Goal: Task Accomplishment & Management: Use online tool/utility

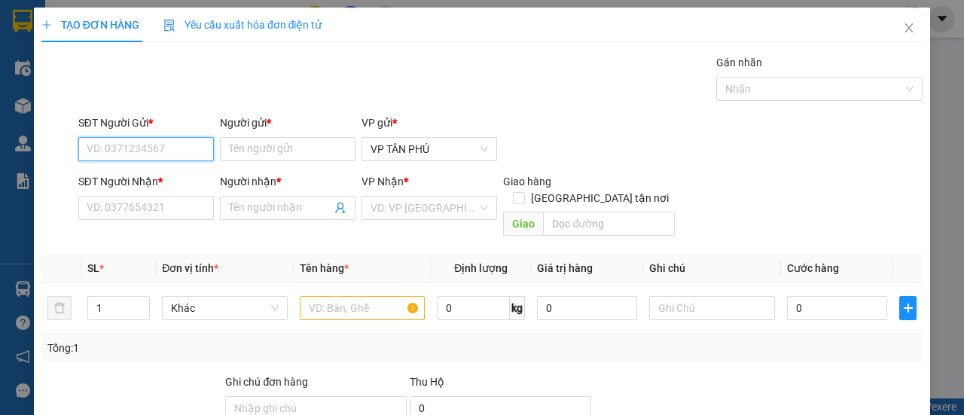
click at [181, 145] on input "SĐT Người Gửi *" at bounding box center [146, 149] width 136 height 24
click at [158, 175] on div "0983734499 - BD" at bounding box center [145, 178] width 116 height 17
type input "0983734499"
type input "BD"
type input "0366886645"
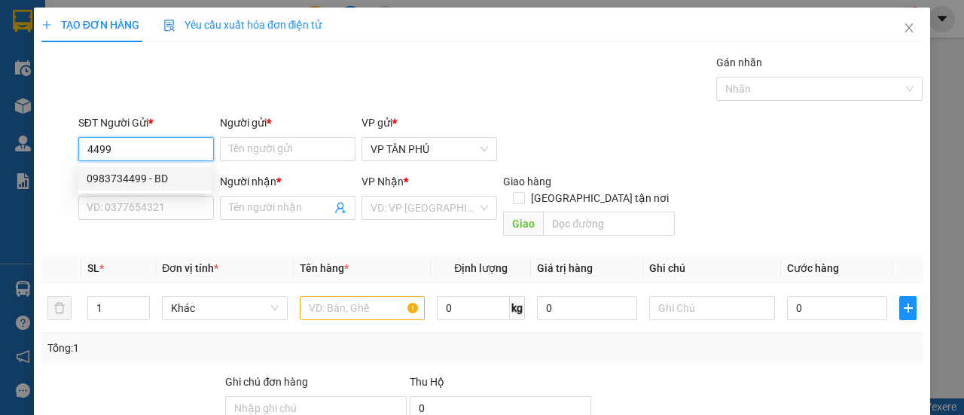
type input "A LB"
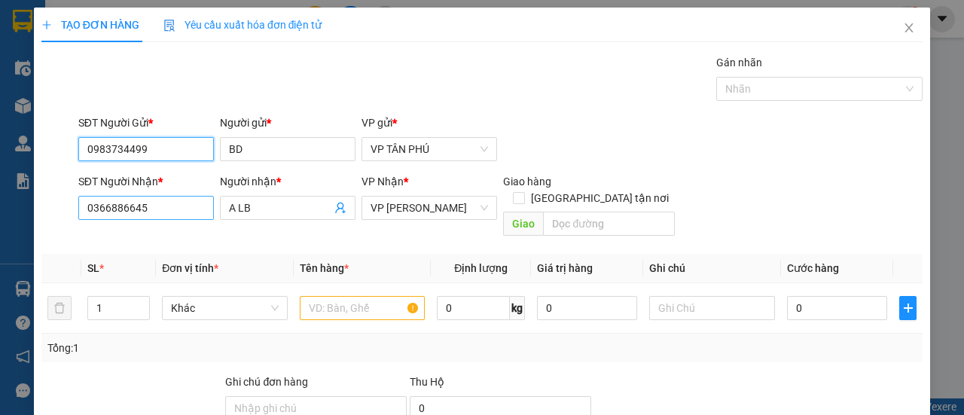
type input "0983734499"
click at [148, 208] on input "0366886645" at bounding box center [146, 208] width 136 height 24
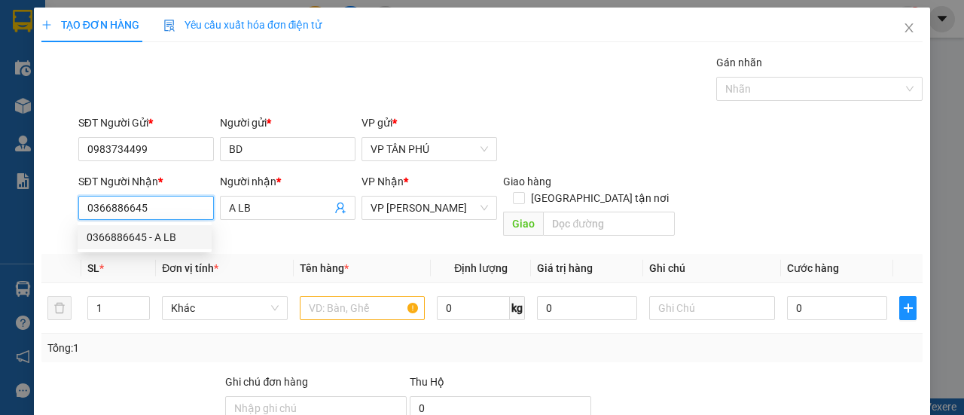
click at [148, 208] on input "0366886645" at bounding box center [146, 208] width 136 height 24
click at [128, 237] on div "0352086545 - [GEOGRAPHIC_DATA]" at bounding box center [171, 237] width 169 height 17
type input "0352086545"
type input "[PERSON_NAME]"
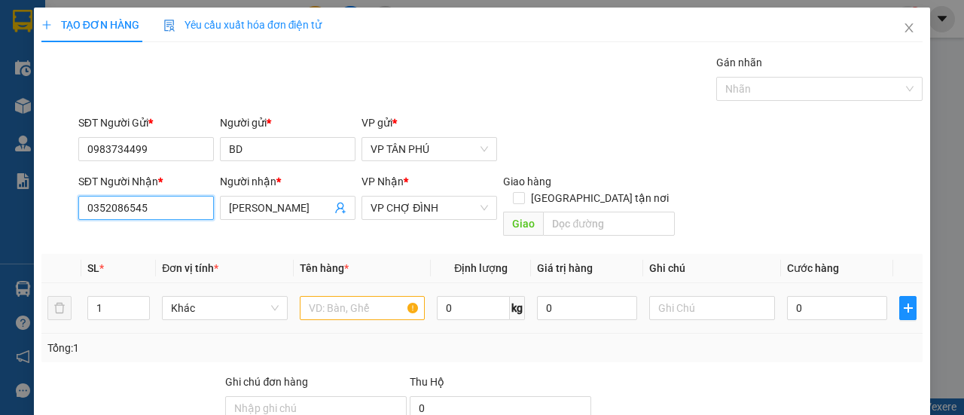
type input "0352086545"
click at [336, 296] on input "text" at bounding box center [363, 308] width 126 height 24
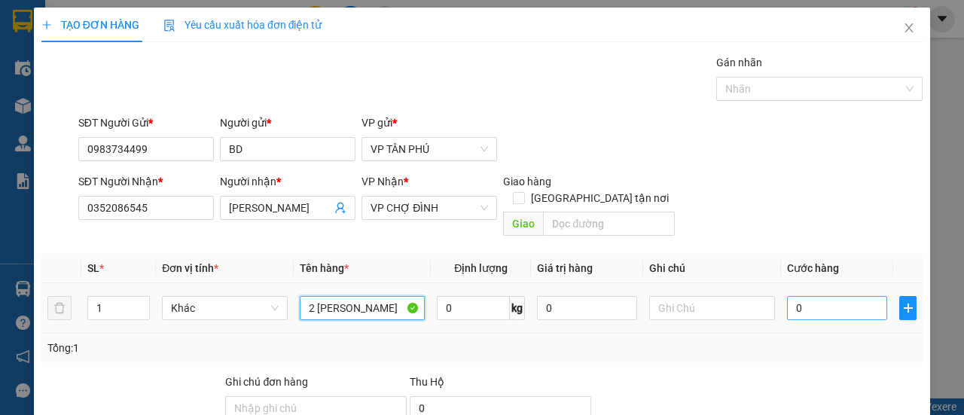
type input "2 [PERSON_NAME]"
click at [849, 296] on input "0" at bounding box center [837, 308] width 100 height 24
type input "3"
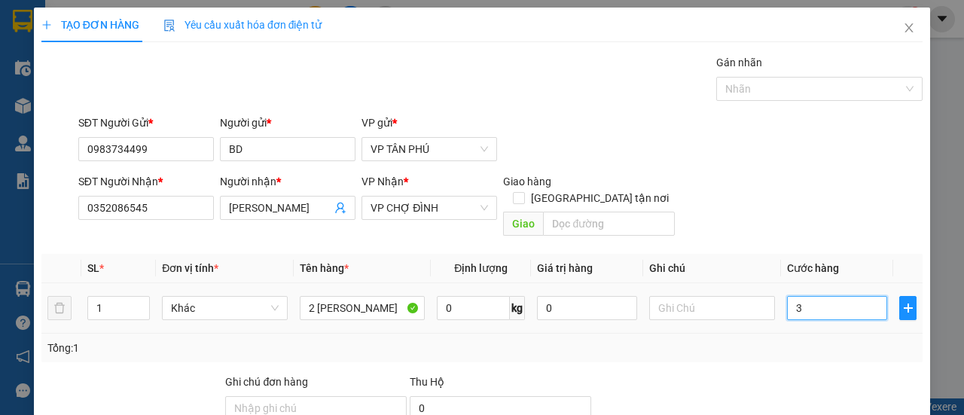
type input "30"
type input "300"
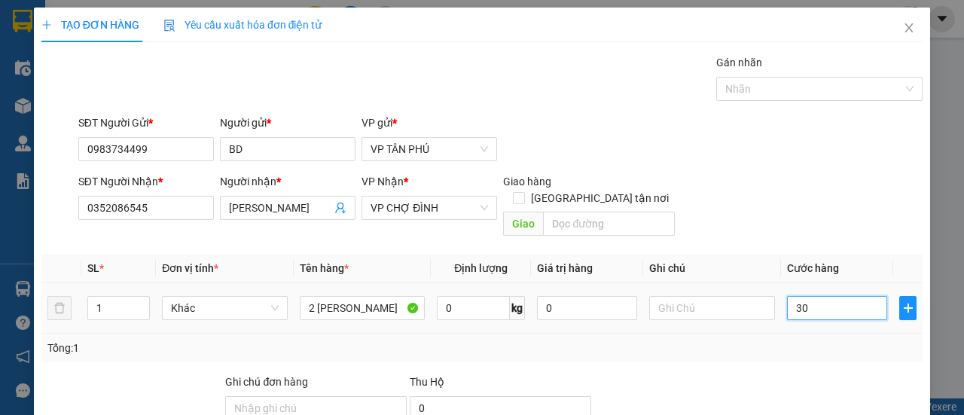
type input "300"
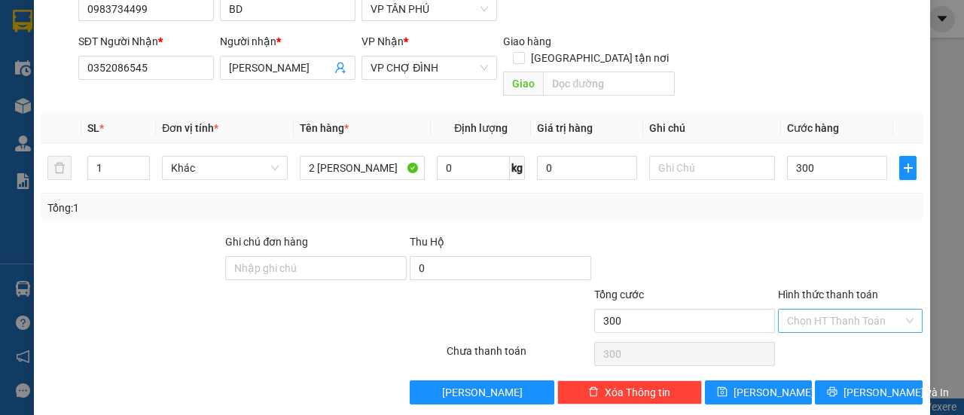
type input "300.000"
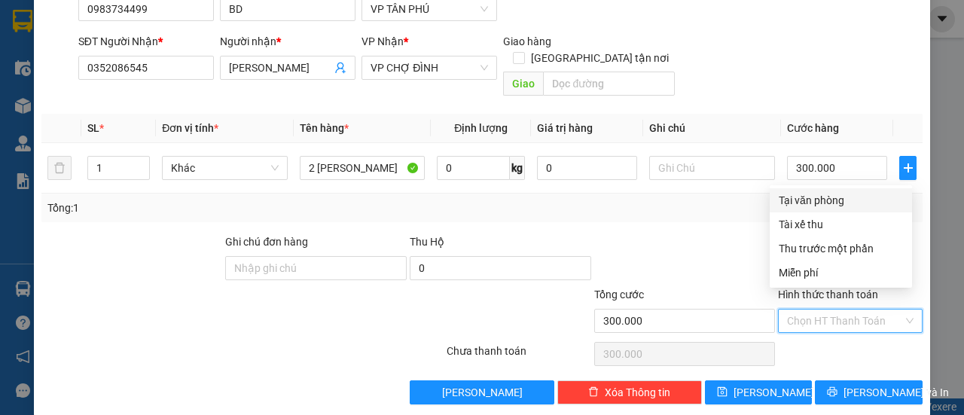
click at [821, 309] on input "Hình thức thanh toán" at bounding box center [845, 320] width 116 height 23
click at [821, 195] on div "Tại văn phòng" at bounding box center [841, 200] width 124 height 17
type input "0"
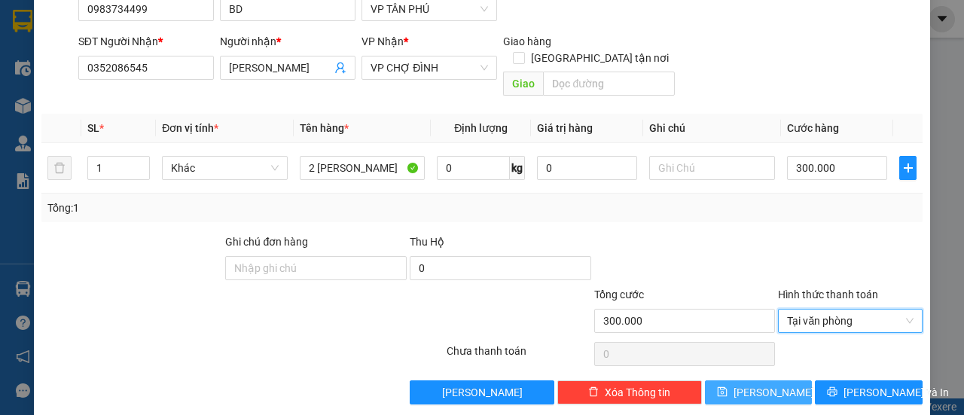
click at [752, 384] on span "[PERSON_NAME]" at bounding box center [773, 392] width 81 height 17
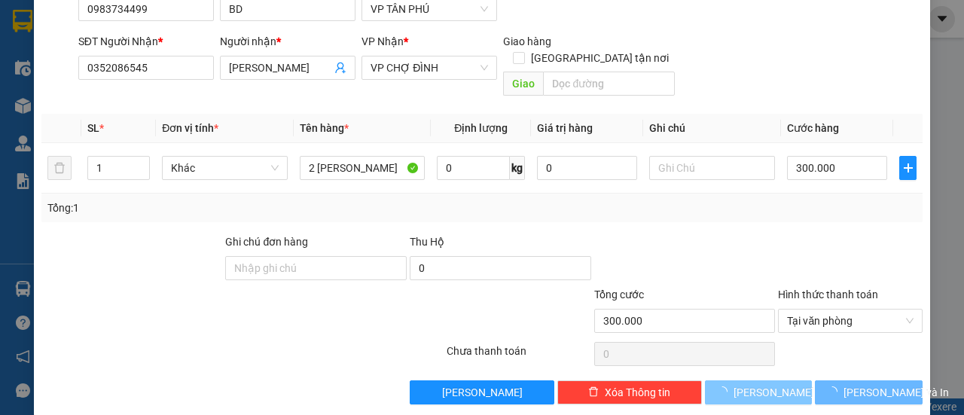
type input "0"
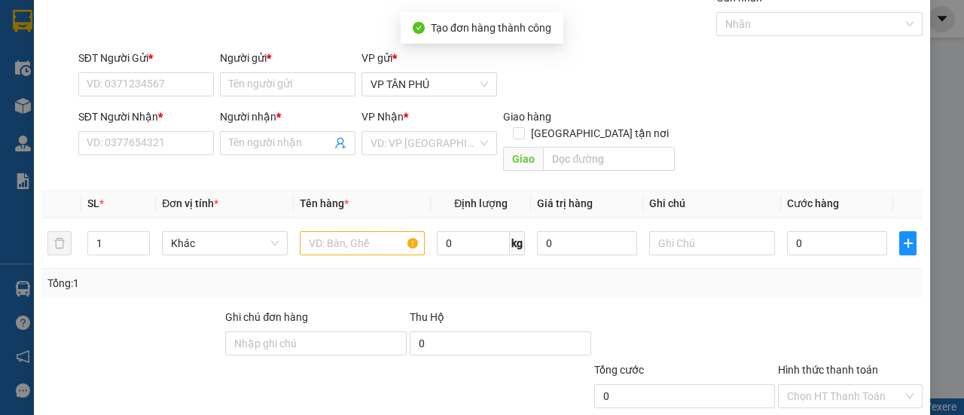
scroll to position [0, 0]
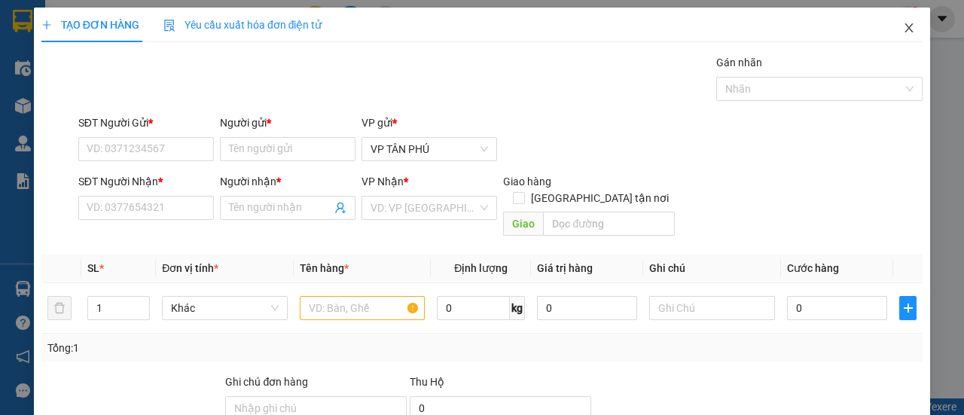
click at [903, 25] on icon "close" at bounding box center [909, 28] width 12 height 12
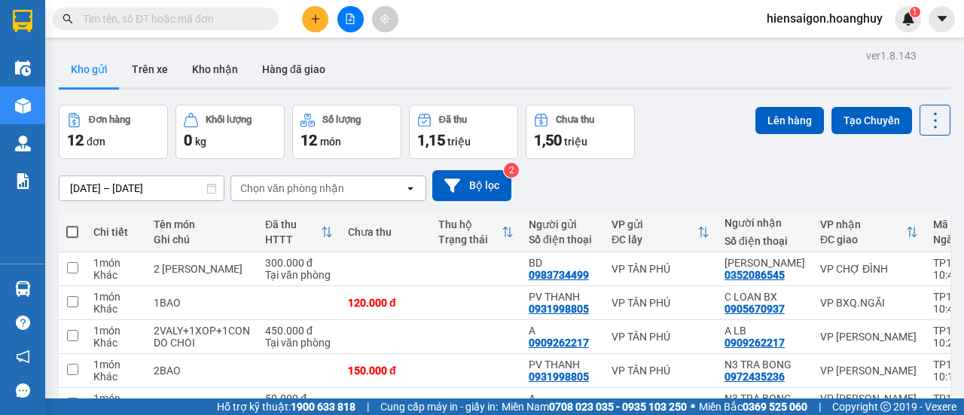
click at [89, 237] on th "Chi tiết" at bounding box center [116, 232] width 60 height 40
click at [80, 261] on td at bounding box center [72, 269] width 27 height 34
checkbox input "true"
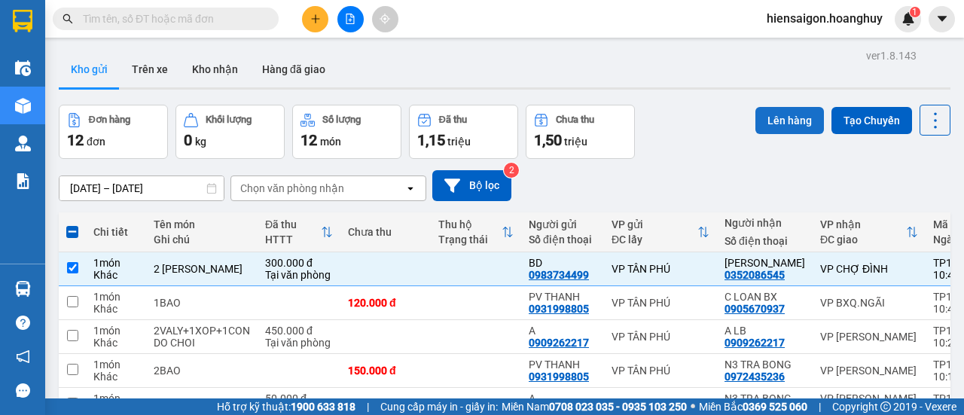
click at [768, 114] on button "Lên hàng" at bounding box center [789, 120] width 69 height 27
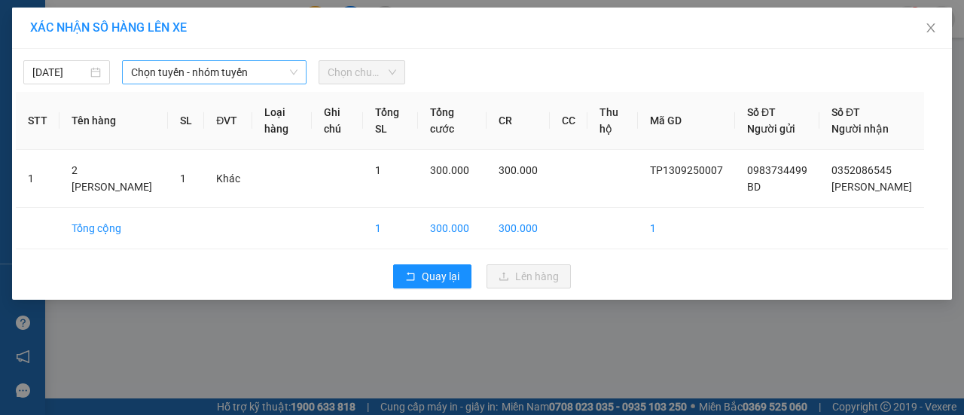
click at [232, 72] on span "Chọn tuyến - nhóm tuyến" at bounding box center [214, 72] width 166 height 23
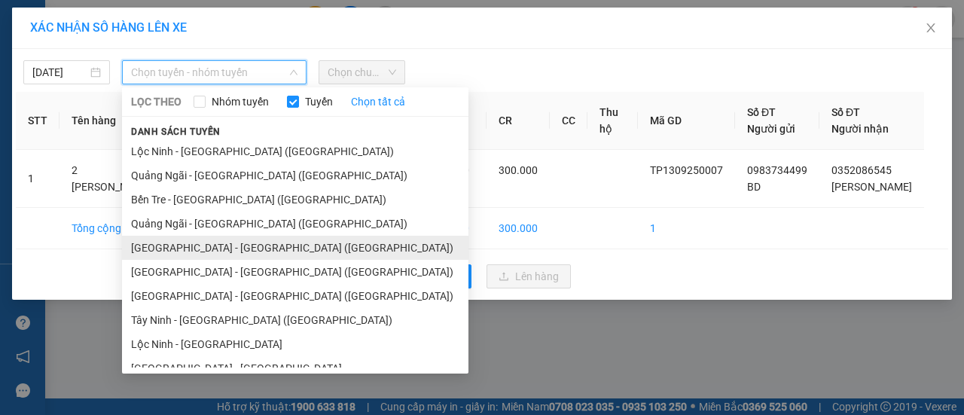
click at [171, 248] on li "[GEOGRAPHIC_DATA] - [GEOGRAPHIC_DATA] ([GEOGRAPHIC_DATA])" at bounding box center [295, 248] width 346 height 24
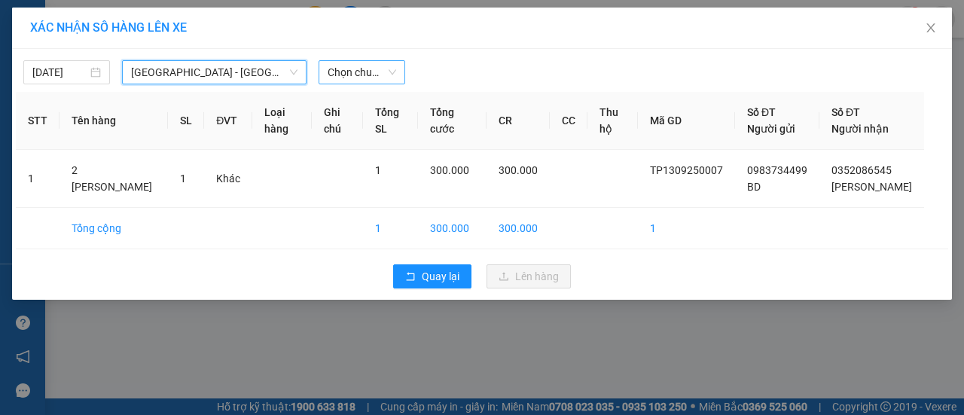
click at [351, 76] on span "Chọn chuyến" at bounding box center [362, 72] width 69 height 23
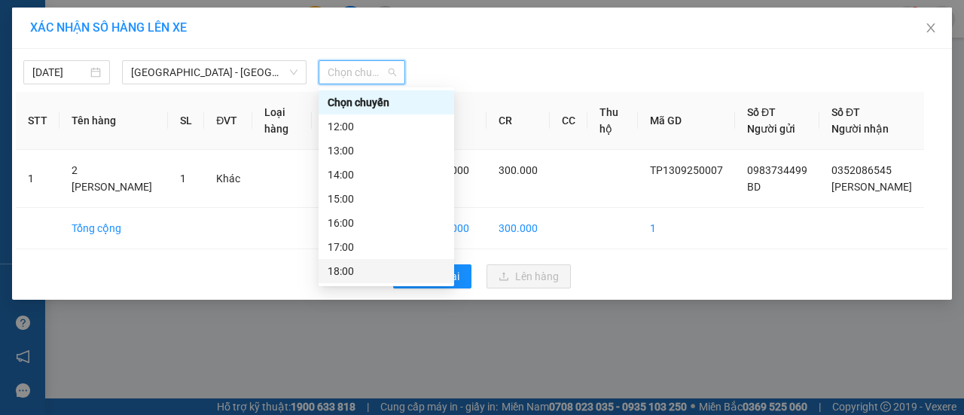
click at [343, 270] on div "18:00" at bounding box center [386, 271] width 117 height 17
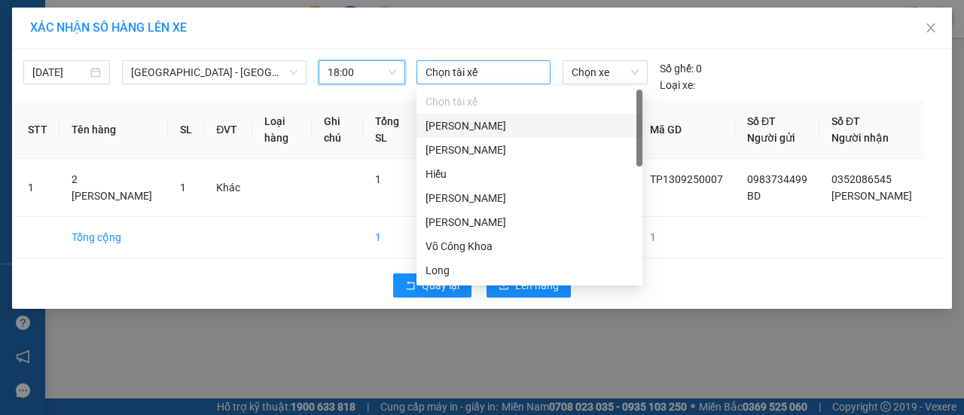
click at [482, 73] on div at bounding box center [483, 72] width 126 height 18
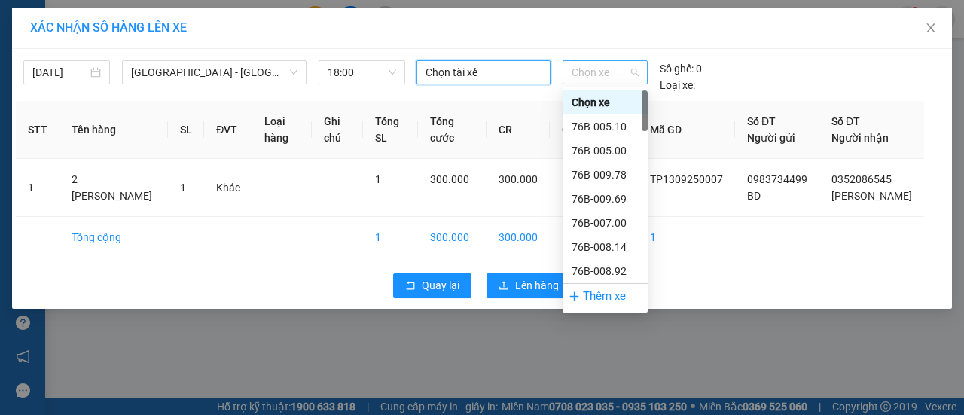
click at [620, 78] on span "Chọn xe" at bounding box center [604, 72] width 67 height 23
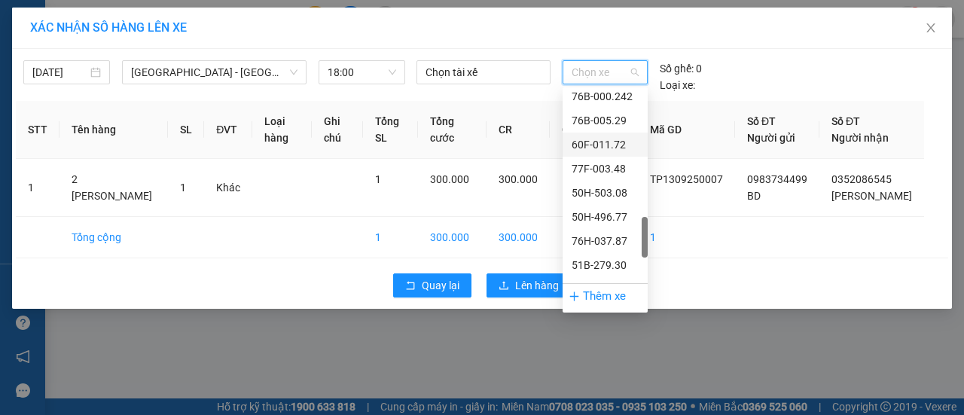
scroll to position [828, 0]
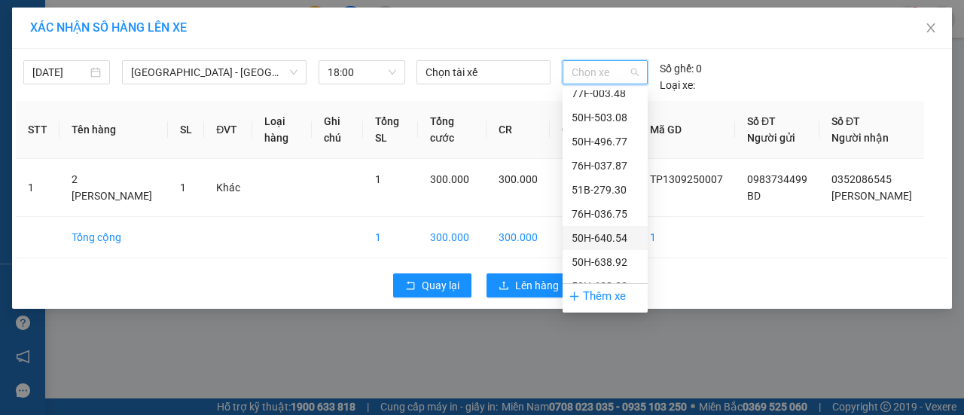
click at [614, 237] on div "50H-640.54" at bounding box center [604, 238] width 67 height 17
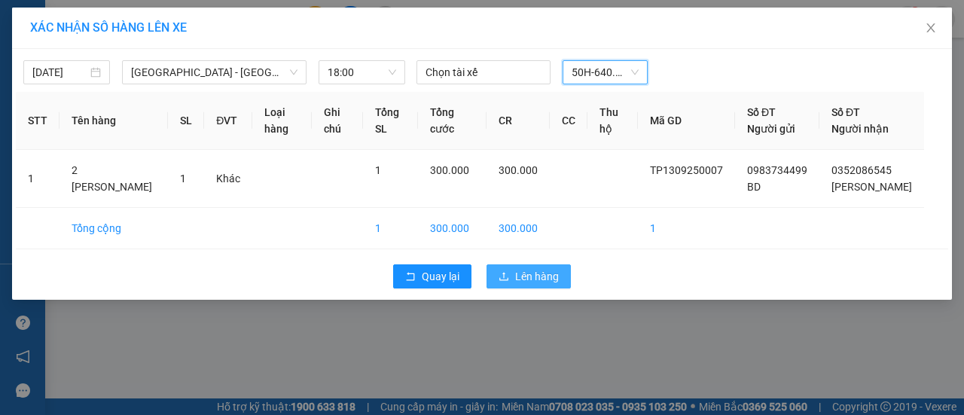
click at [551, 272] on span "Lên hàng" at bounding box center [537, 276] width 44 height 17
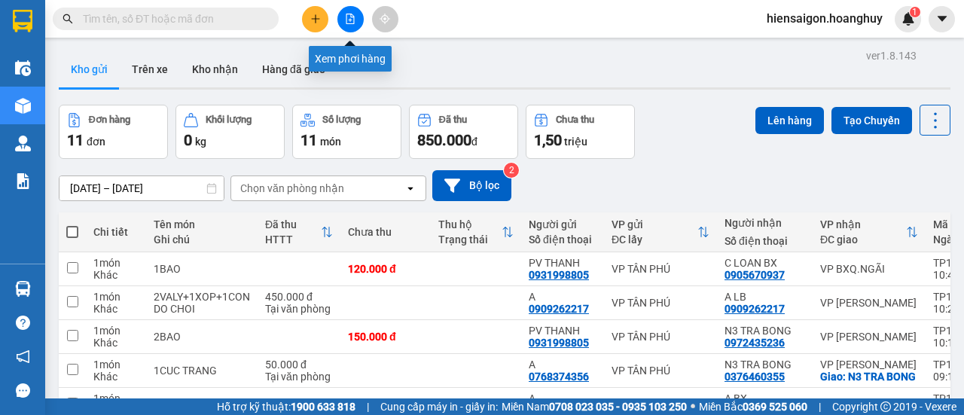
click at [351, 15] on icon "file-add" at bounding box center [350, 19] width 11 height 11
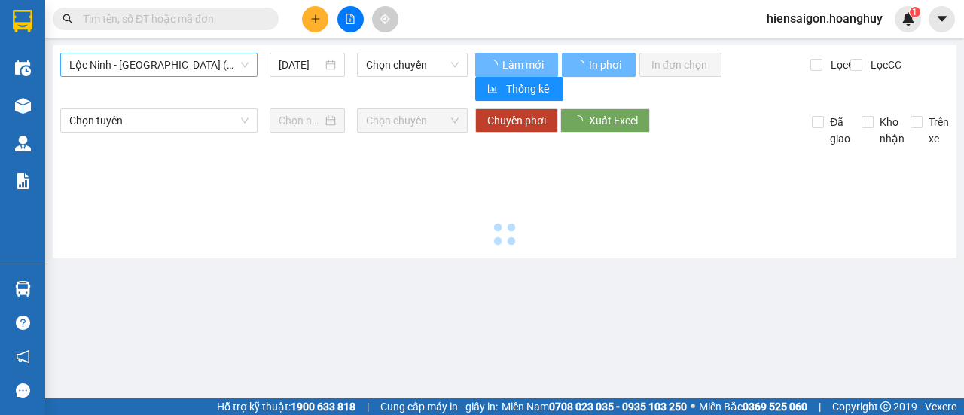
click at [154, 72] on span "Lộc Ninh - [GEOGRAPHIC_DATA] ([GEOGRAPHIC_DATA])" at bounding box center [158, 64] width 179 height 23
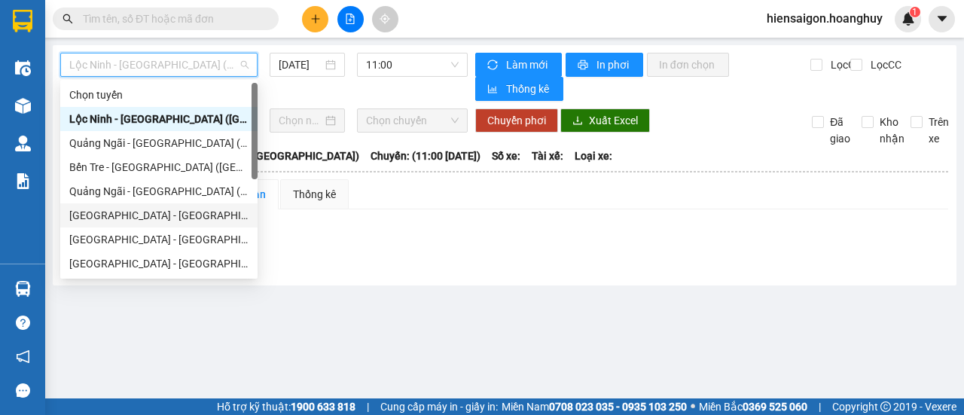
click at [105, 220] on div "[GEOGRAPHIC_DATA] - [GEOGRAPHIC_DATA] ([GEOGRAPHIC_DATA])" at bounding box center [158, 215] width 179 height 17
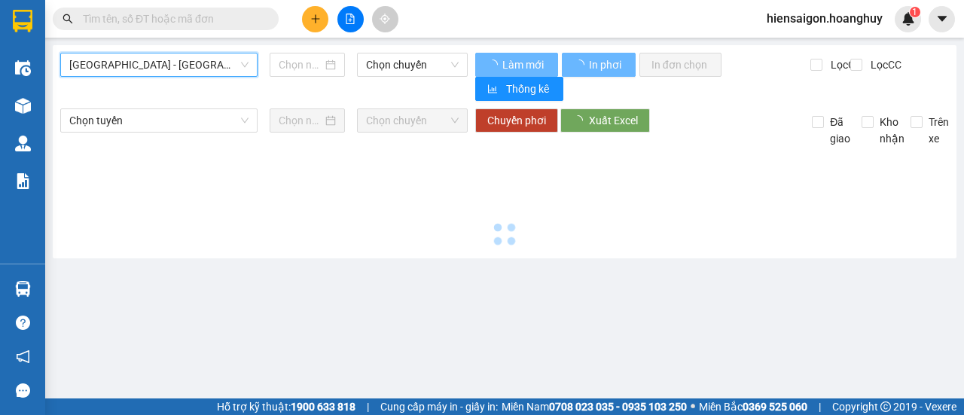
type input "[DATE]"
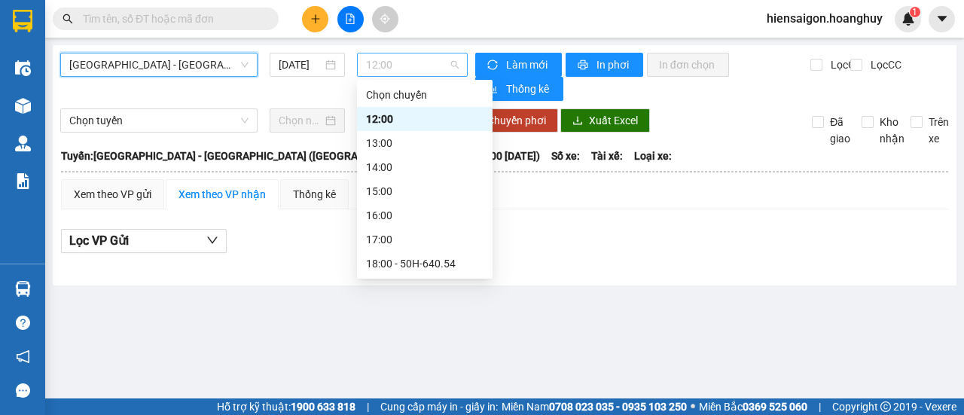
click at [405, 75] on span "12:00" at bounding box center [412, 64] width 92 height 23
